Goal: Task Accomplishment & Management: Complete application form

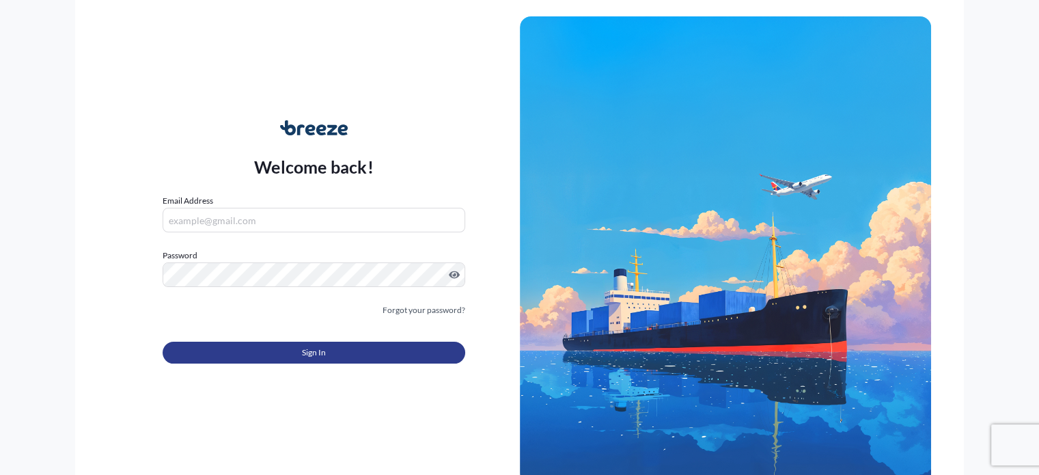
type input "[EMAIL_ADDRESS][DOMAIN_NAME]"
click at [290, 352] on button "Sign In" at bounding box center [314, 352] width 302 height 22
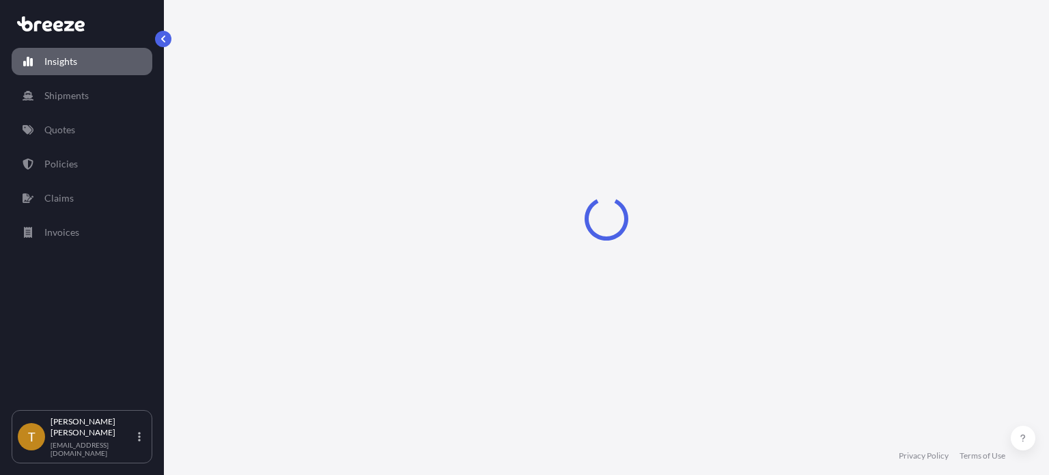
select select "2025"
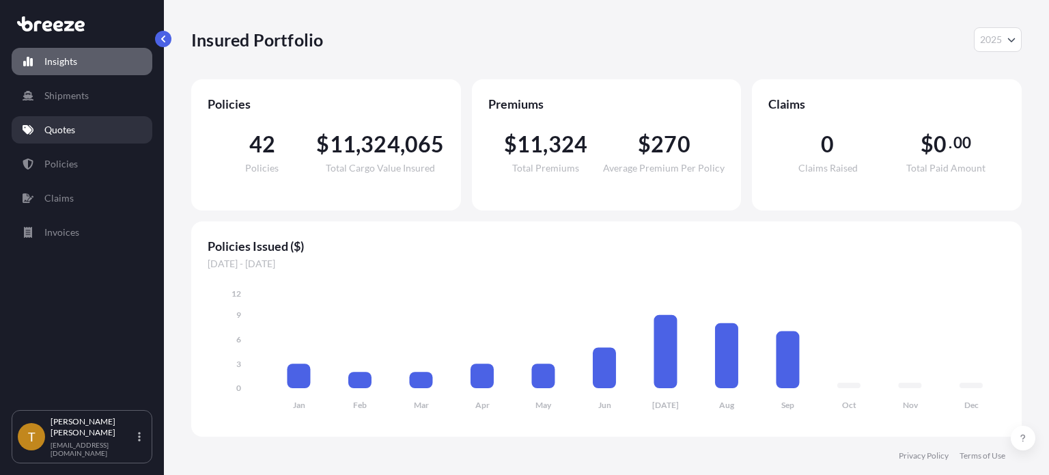
click at [66, 132] on p "Quotes" at bounding box center [59, 130] width 31 height 14
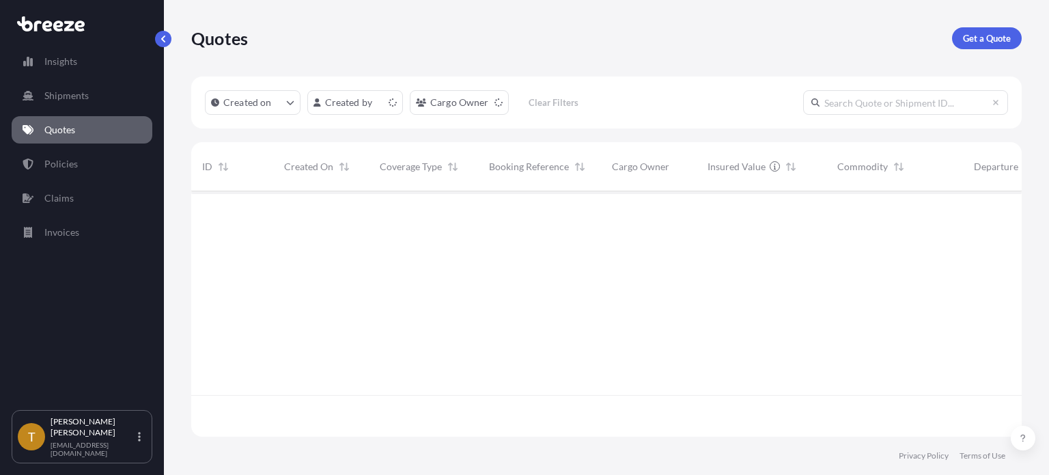
scroll to position [242, 820]
click at [974, 33] on p "Get a Quote" at bounding box center [987, 38] width 48 height 14
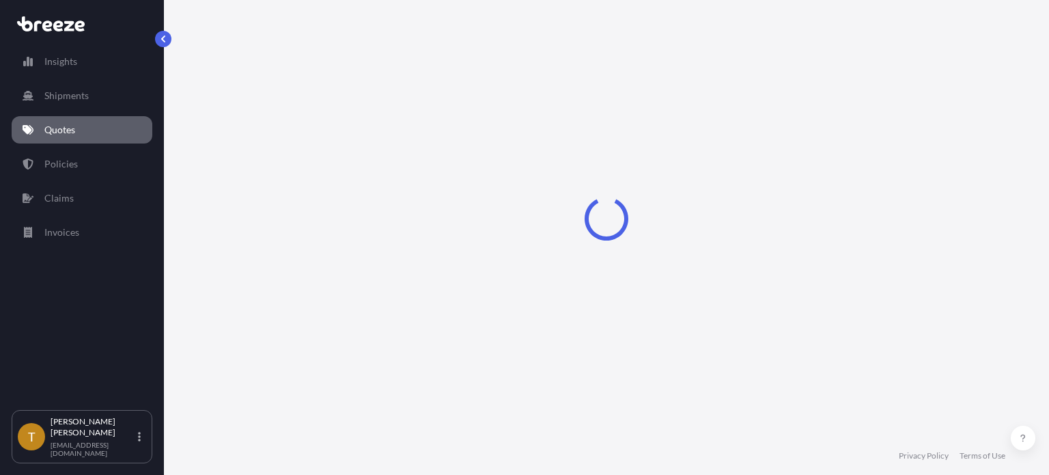
select select "Sea"
select select "1"
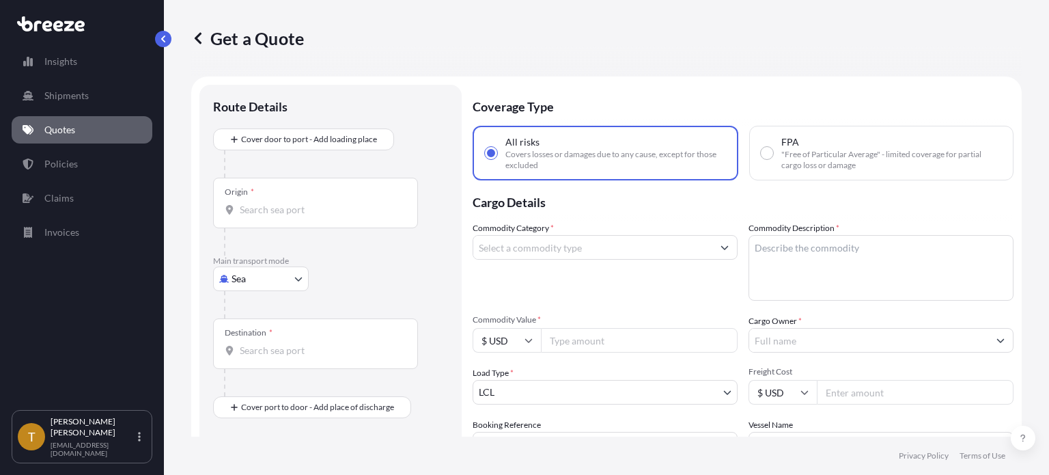
scroll to position [22, 0]
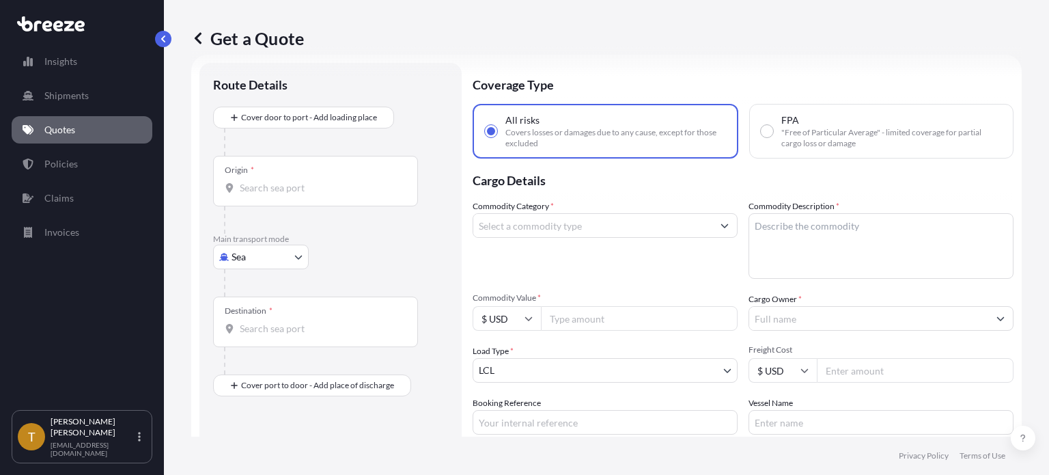
click at [296, 257] on body "Insights Shipments Quotes Policies Claims Invoices T [PERSON_NAME] [EMAIL_ADDRE…" at bounding box center [524, 288] width 1049 height 577
click at [250, 346] on span "Road" at bounding box center [250, 341] width 22 height 14
select select "Road"
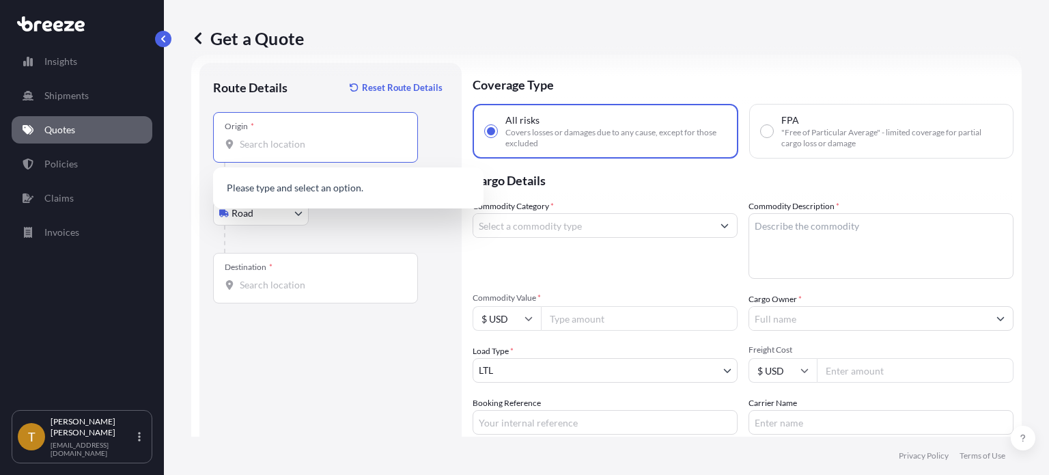
click at [285, 137] on input "Origin *" at bounding box center [320, 144] width 161 height 14
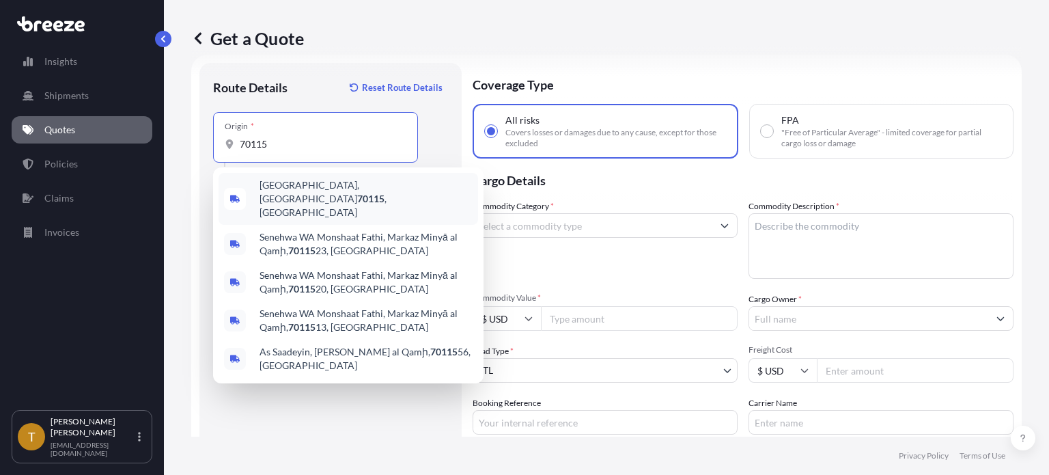
click at [291, 191] on span "[GEOGRAPHIC_DATA] , [GEOGRAPHIC_DATA]" at bounding box center [366, 198] width 213 height 41
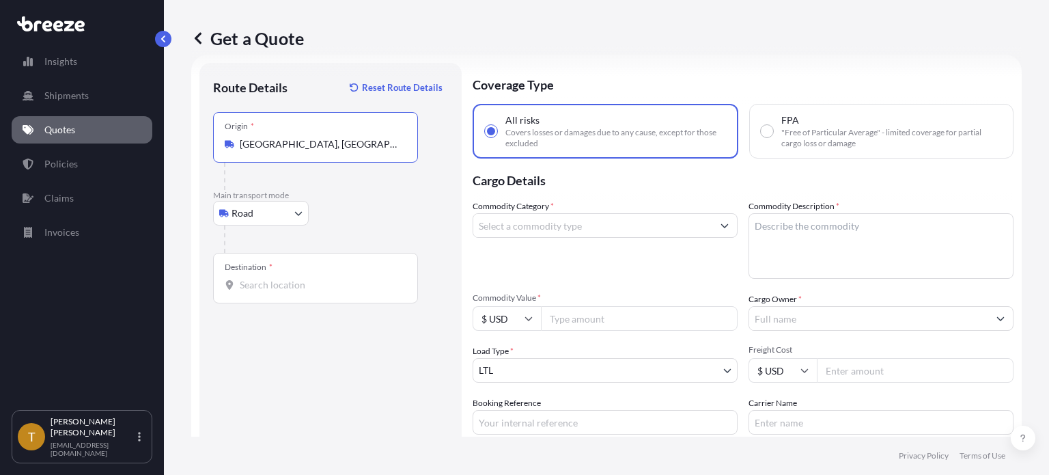
type input "[GEOGRAPHIC_DATA], [GEOGRAPHIC_DATA]"
click at [328, 286] on input "Destination *" at bounding box center [320, 285] width 161 height 14
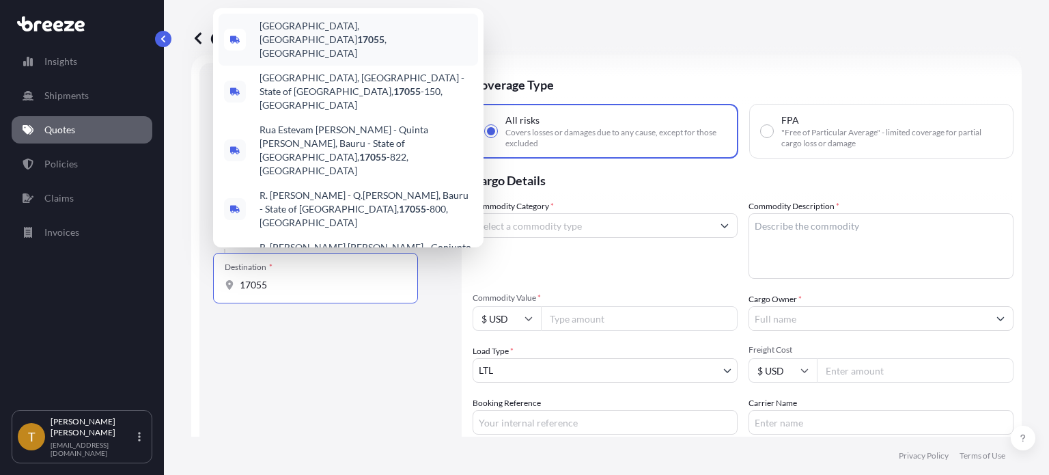
click at [321, 58] on span "[GEOGRAPHIC_DATA], [GEOGRAPHIC_DATA] 17055 , [GEOGRAPHIC_DATA]" at bounding box center [366, 39] width 213 height 41
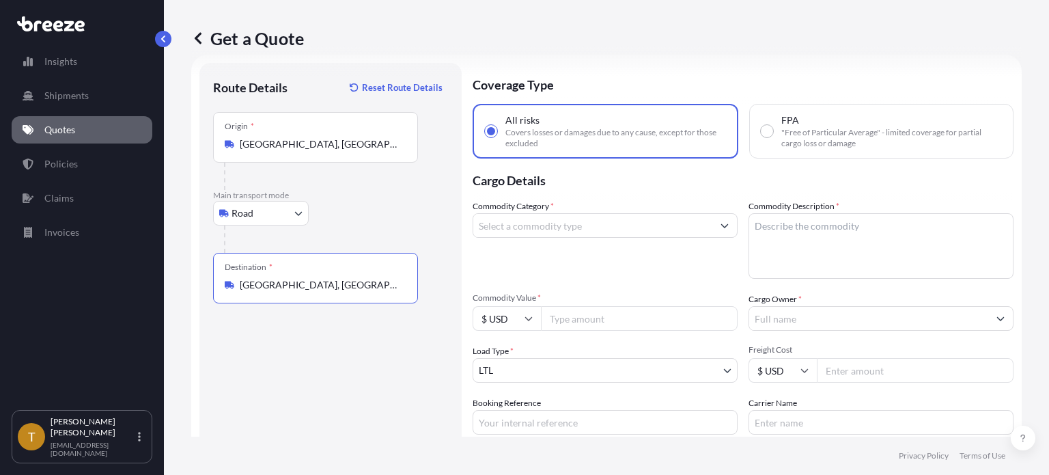
scroll to position [145, 0]
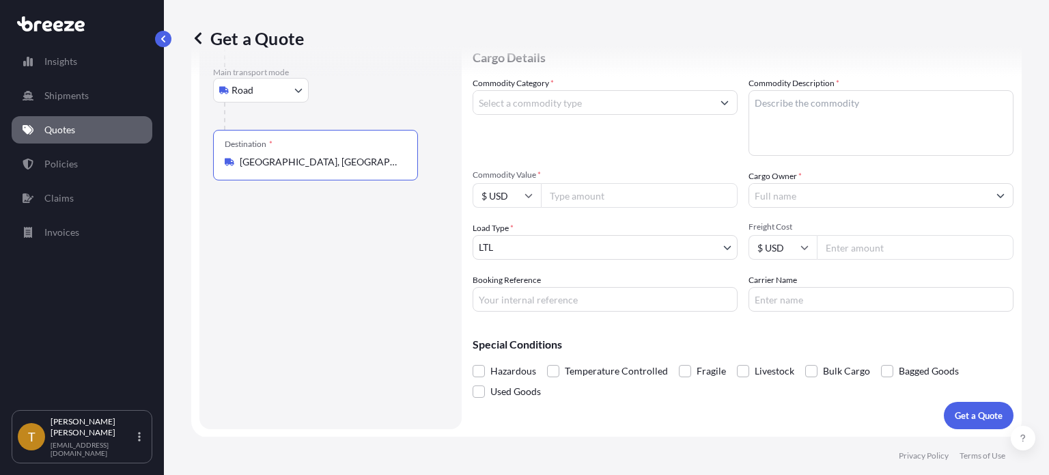
type input "[GEOGRAPHIC_DATA], [GEOGRAPHIC_DATA] 17055, [GEOGRAPHIC_DATA]"
click at [562, 103] on input "Commodity Category *" at bounding box center [592, 102] width 239 height 25
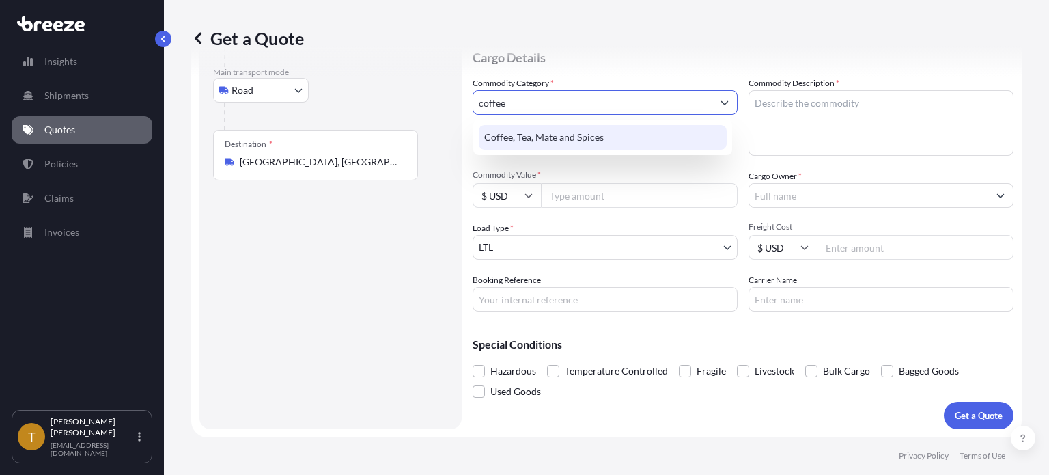
click at [596, 133] on div "Coffee, Tea, Mate and Spices" at bounding box center [603, 137] width 248 height 25
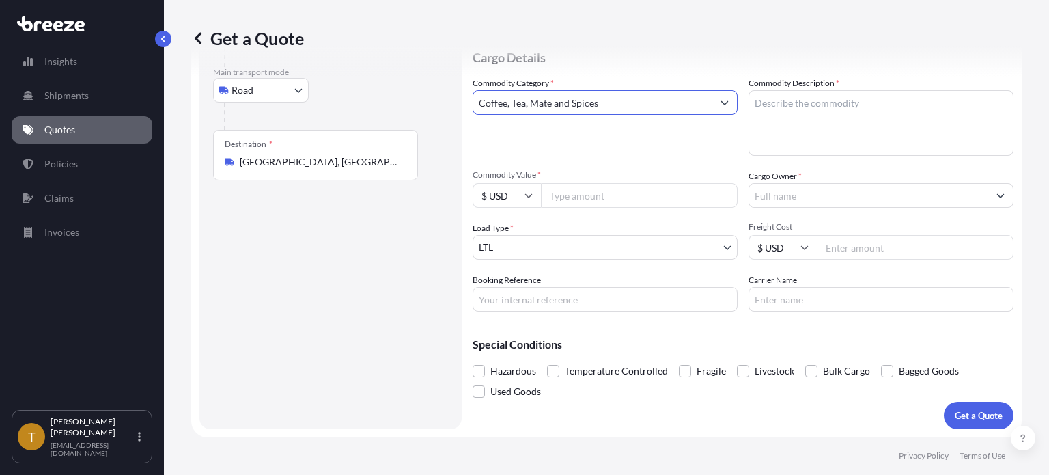
type input "Coffee, Tea, Mate and Spices"
click at [783, 122] on textarea "Commodity Description *" at bounding box center [881, 123] width 265 height 66
type textarea "green coffee beans"
click at [563, 198] on input "Commodity Value *" at bounding box center [639, 195] width 197 height 25
type input "200000.00"
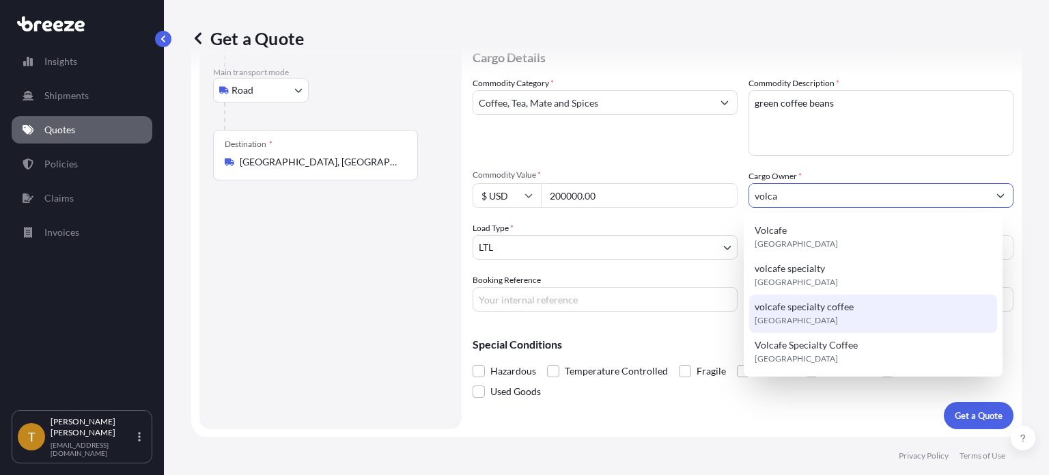
click at [783, 308] on span "volcafe specialty coffee" at bounding box center [804, 307] width 99 height 14
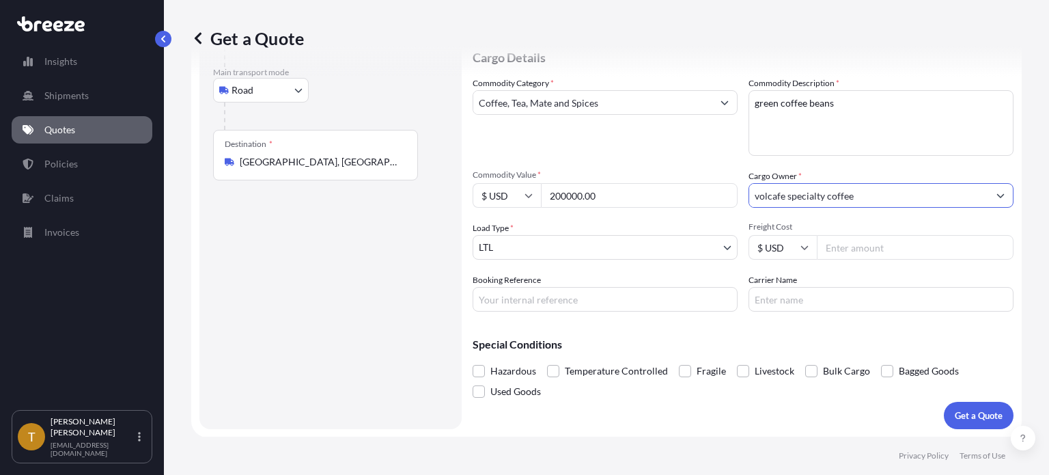
type input "volcafe specialty coffee"
click at [560, 249] on body "4 options available. Insights Shipments Quotes Policies Claims Invoices T [PERS…" at bounding box center [524, 288] width 1049 height 577
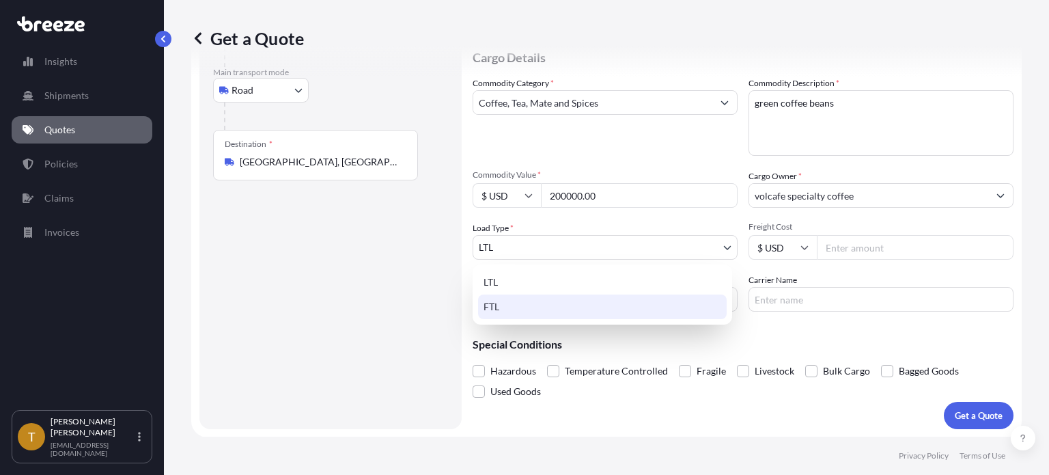
click at [538, 301] on div "FTL" at bounding box center [602, 306] width 249 height 25
select select "2"
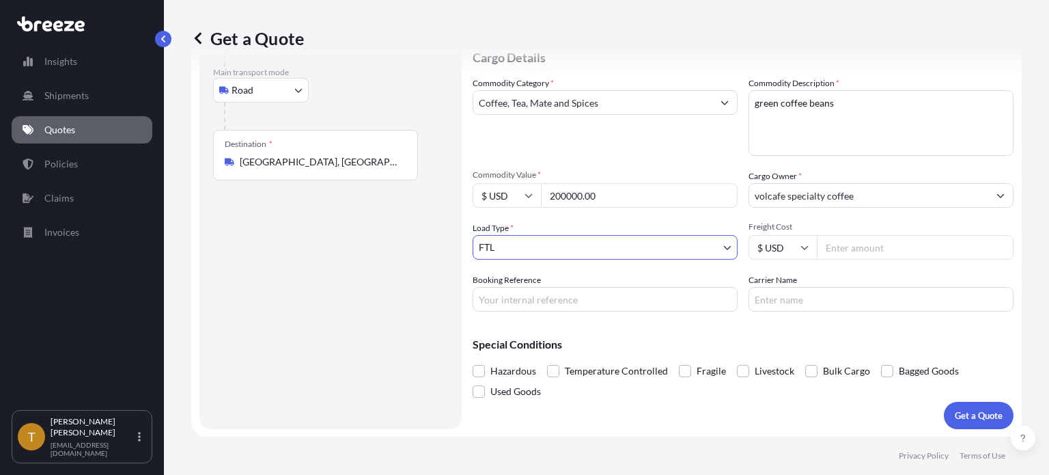
click at [873, 245] on input "Freight Cost" at bounding box center [915, 247] width 197 height 25
type input "3100"
click at [615, 298] on input "Booking Reference" at bounding box center [605, 299] width 265 height 25
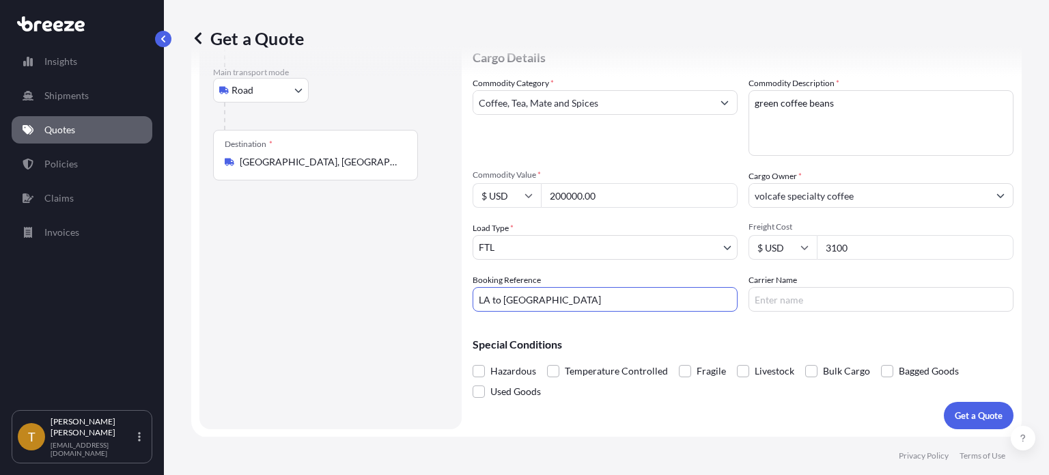
type input "LA to [GEOGRAPHIC_DATA]"
click at [887, 369] on span at bounding box center [887, 371] width 12 height 12
click at [881, 361] on input "Bagged Goods" at bounding box center [881, 361] width 0 height 0
click at [987, 417] on p "Get a Quote" at bounding box center [979, 415] width 48 height 14
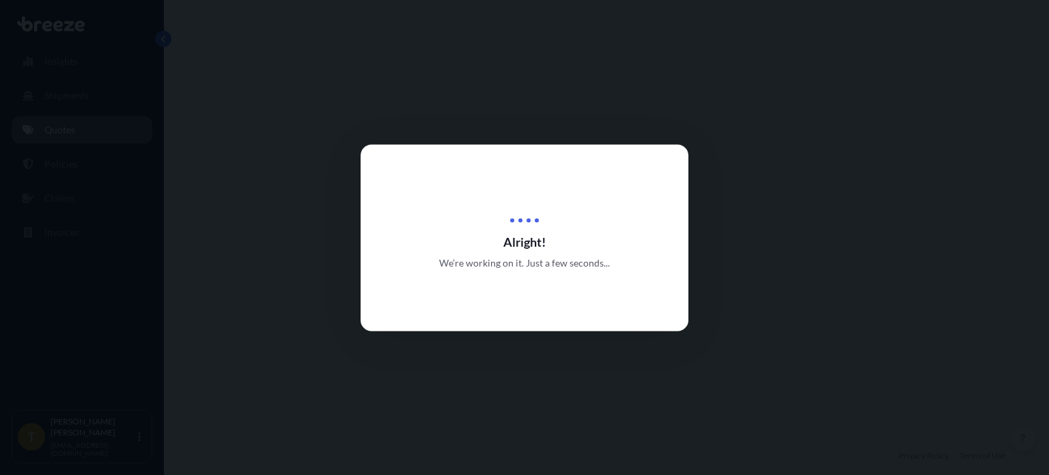
select select "Road"
select select "2"
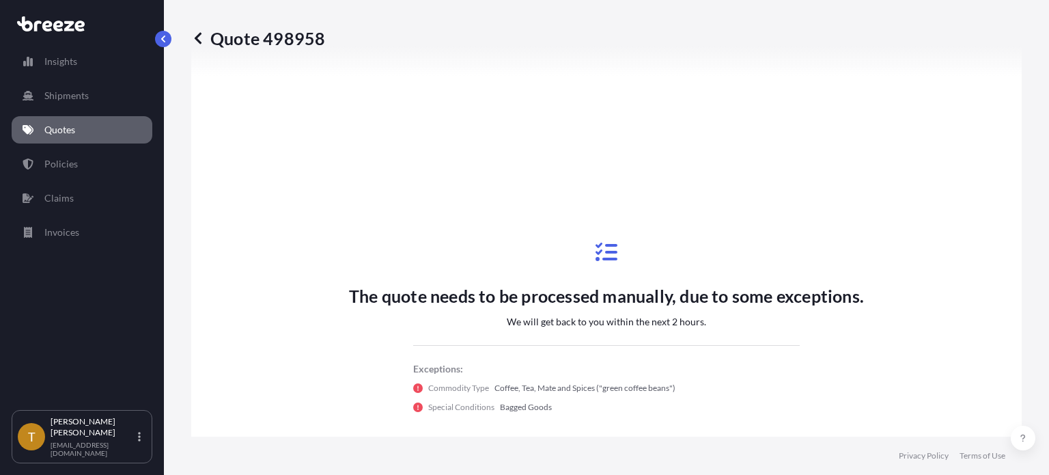
scroll to position [458, 0]
